Goal: Information Seeking & Learning: Learn about a topic

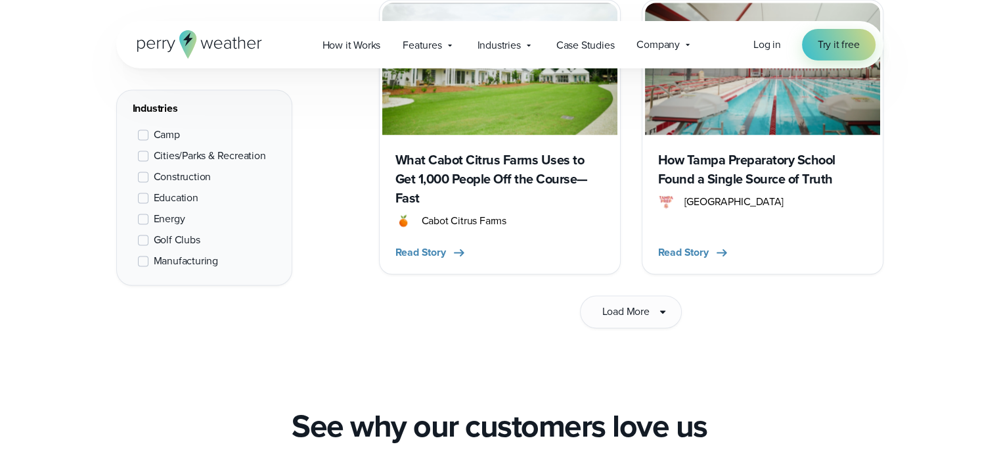
scroll to position [2168, 0]
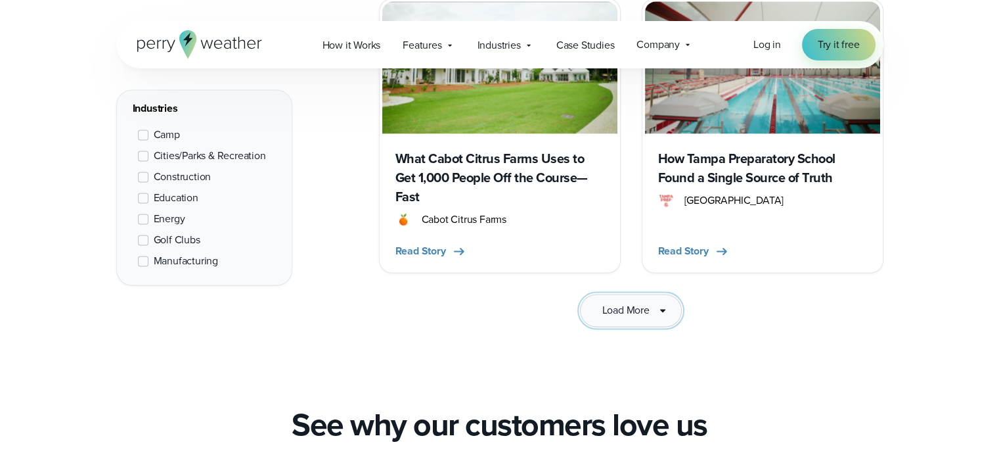
click at [616, 302] on span "Load More" at bounding box center [625, 310] width 47 height 16
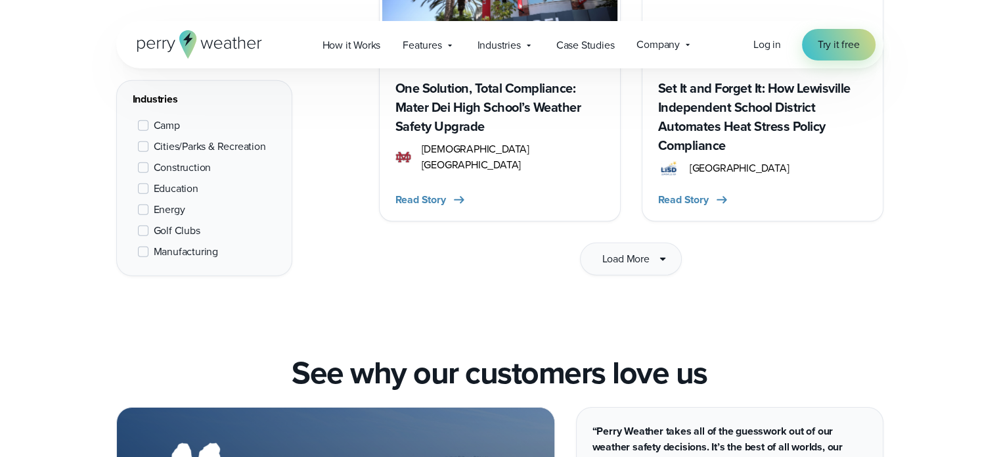
scroll to position [4139, 0]
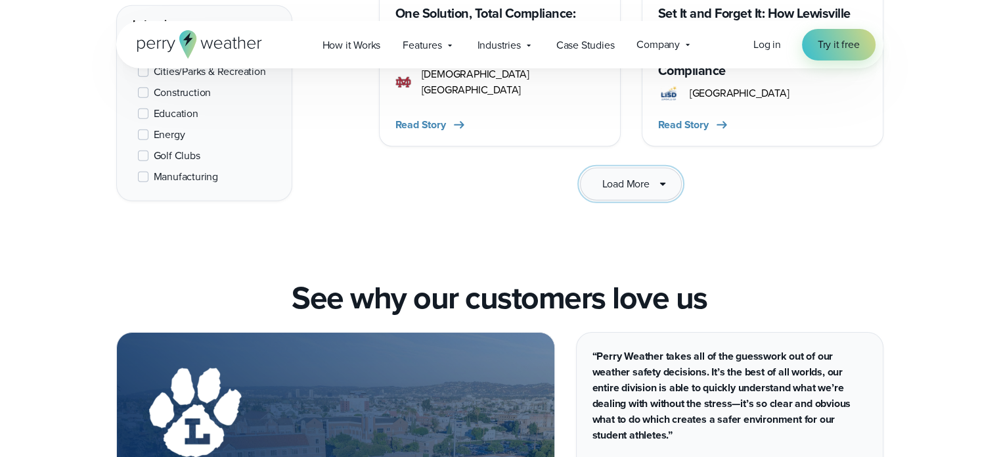
click at [635, 176] on span "Load More" at bounding box center [625, 184] width 47 height 16
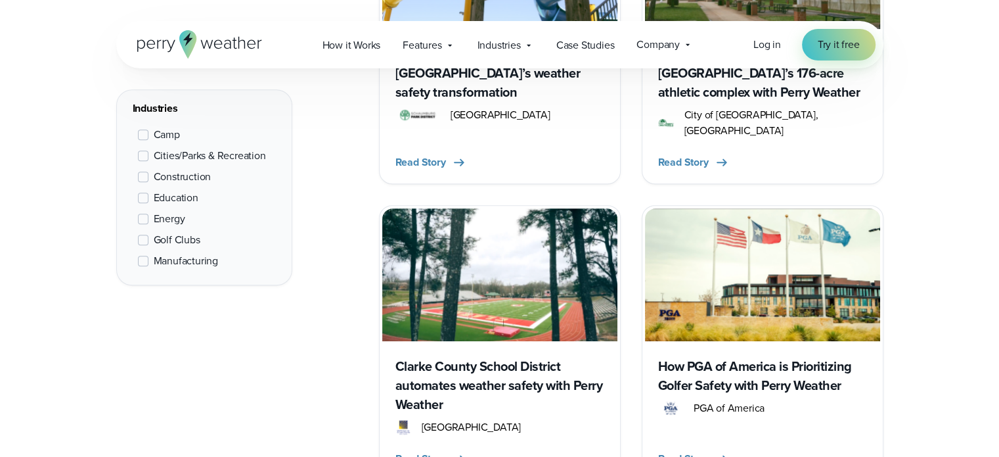
scroll to position [5650, 0]
